Goal: Information Seeking & Learning: Learn about a topic

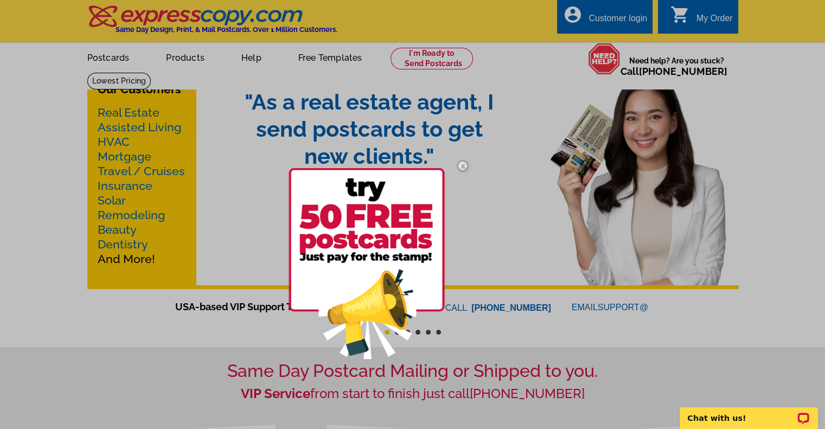
click at [463, 164] on img at bounding box center [462, 165] width 31 height 31
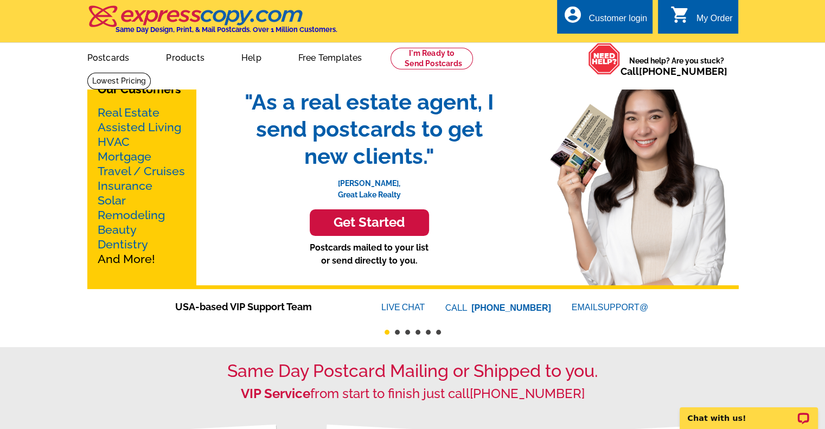
click at [375, 221] on h3 "Get Started" at bounding box center [369, 223] width 92 height 16
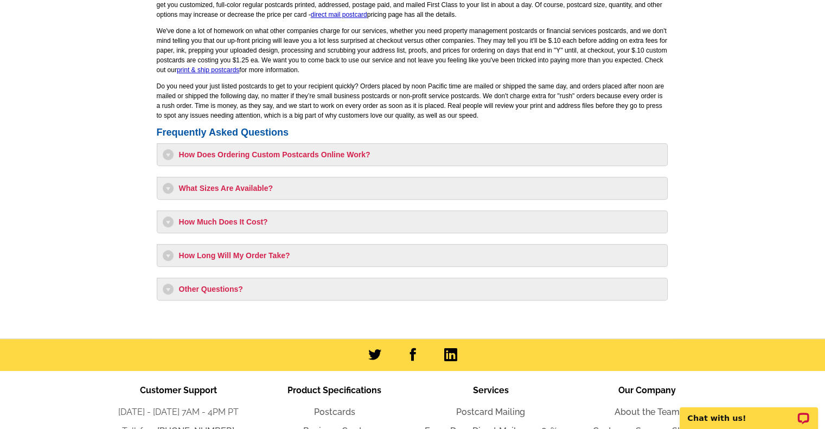
scroll to position [866, 0]
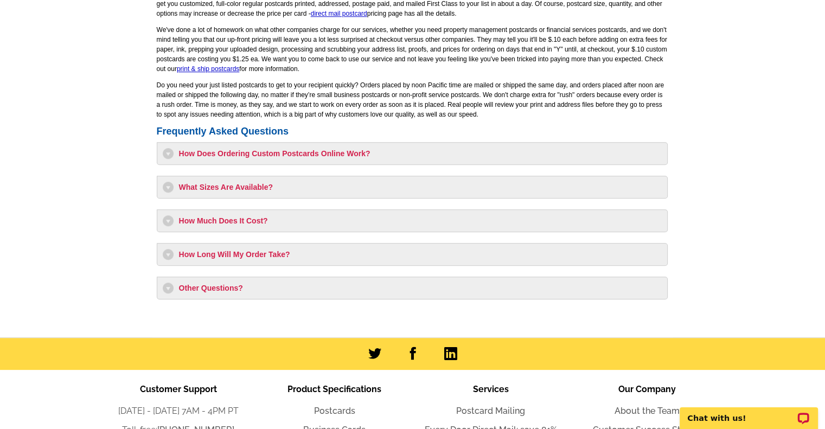
click at [197, 220] on h3 "How Much Does It Cost?" at bounding box center [412, 220] width 499 height 11
select select "1"
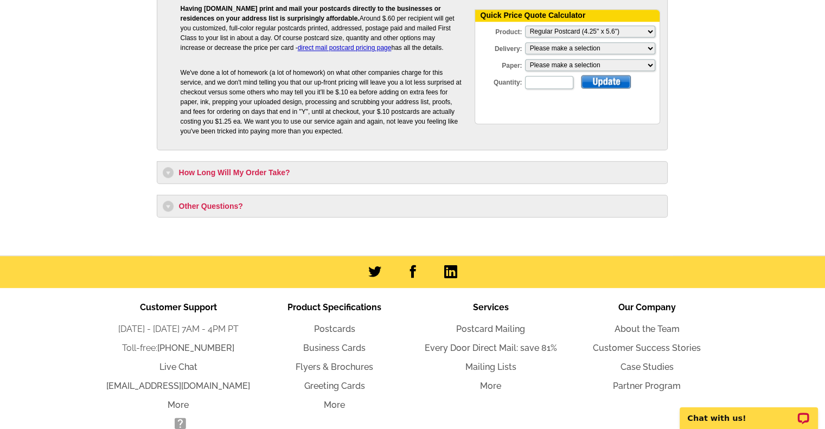
scroll to position [1117, 0]
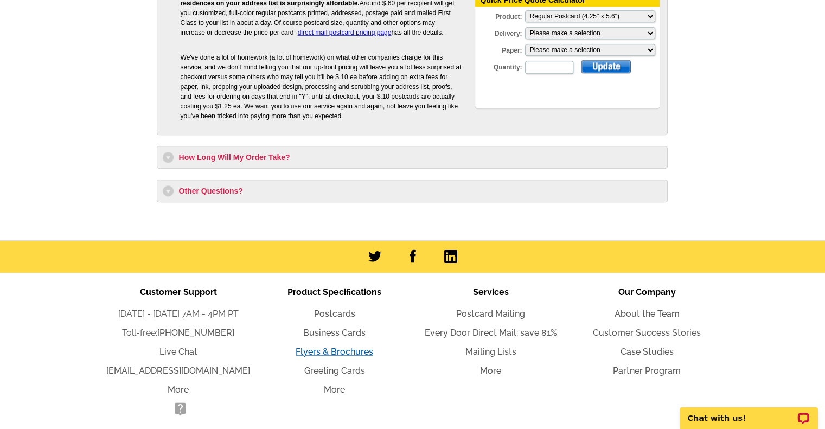
click at [345, 350] on link "Flyers & Brochures" at bounding box center [334, 351] width 78 height 10
